Goal: Task Accomplishment & Management: Use online tool/utility

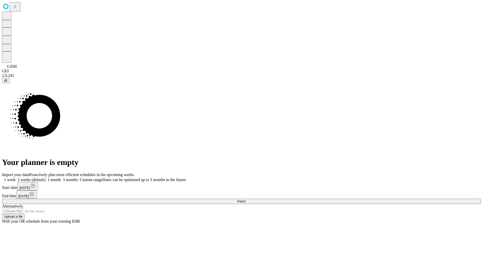
click at [245, 199] on span "Fetch" at bounding box center [241, 201] width 8 height 4
